Goal: Task Accomplishment & Management: Use online tool/utility

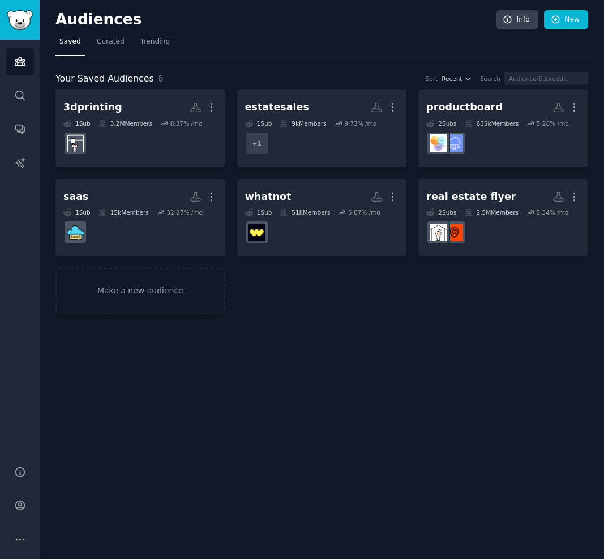
click at [575, 9] on div "Audiences Info New Saved Curated Trending Your Saved Audiences 6 Sort Recent Se…" at bounding box center [322, 279] width 564 height 559
click at [575, 15] on link "New" at bounding box center [566, 19] width 44 height 19
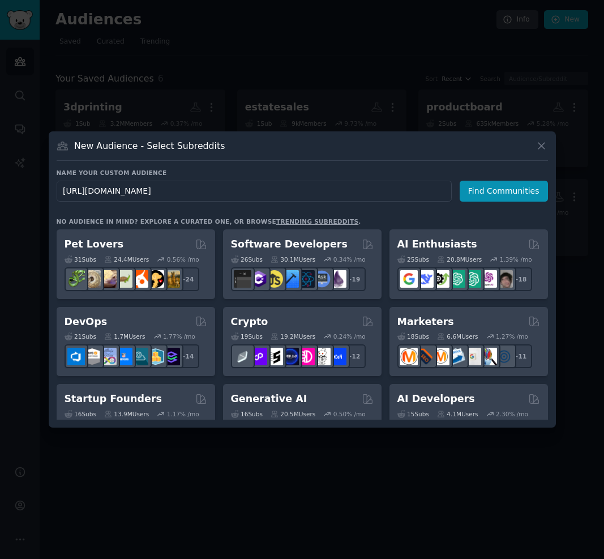
drag, startPoint x: 90, startPoint y: 190, endPoint x: 47, endPoint y: 185, distance: 43.3
click at [49, 188] on div "New Audience - Select Subreddits Name your custom audience Audience Name [URL][…" at bounding box center [302, 279] width 507 height 296
click at [196, 181] on input "[DOMAIN_NAME][URL]" at bounding box center [254, 191] width 395 height 21
click at [195, 190] on input "[DOMAIN_NAME][URL]" at bounding box center [254, 191] width 395 height 21
type input "excalidraw"
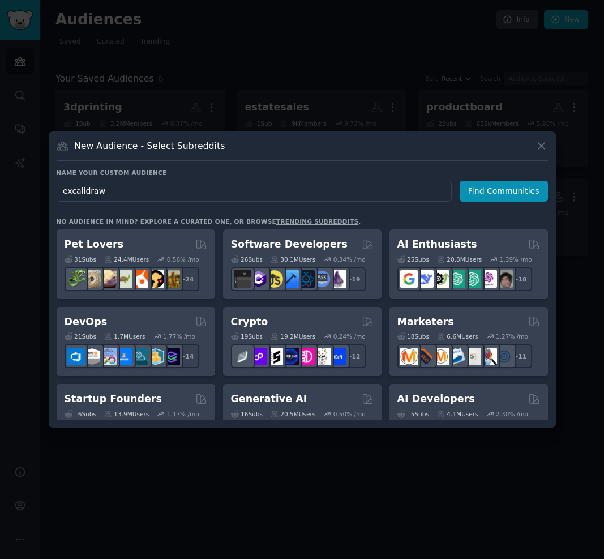
click button "Find Communities" at bounding box center [503, 191] width 88 height 21
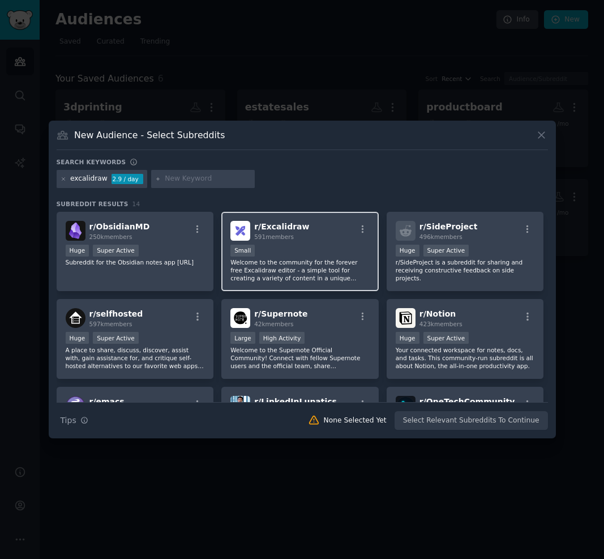
click at [306, 265] on p "Welcome to the community for the forever free Excalidraw editor - a simple tool…" at bounding box center [299, 270] width 139 height 24
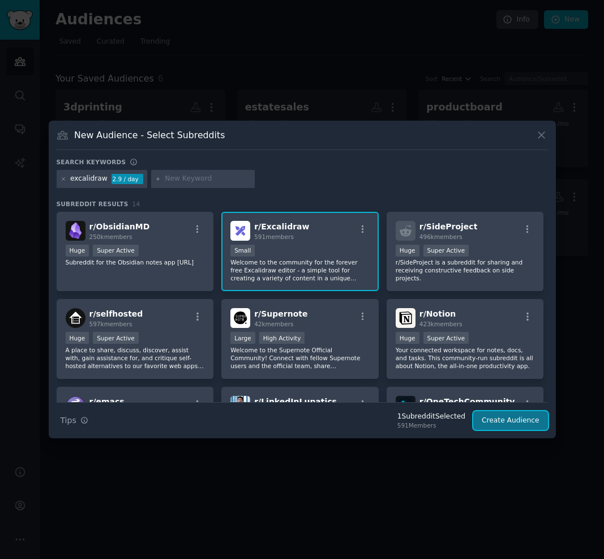
click at [501, 416] on button "Create Audience" at bounding box center [510, 420] width 75 height 19
